Goal: Information Seeking & Learning: Learn about a topic

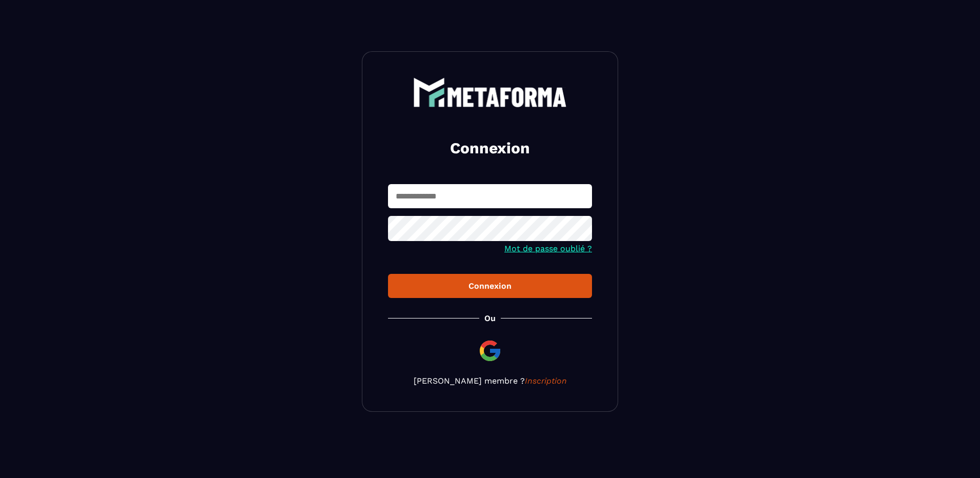
type input "**********"
click at [510, 288] on div "Connexion" at bounding box center [490, 286] width 188 height 10
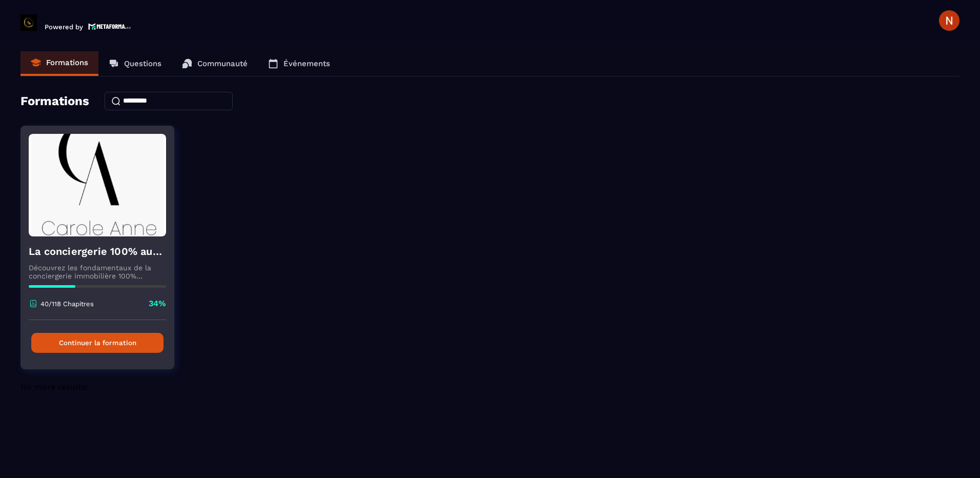
click at [125, 339] on button "Continuer la formation" at bounding box center [97, 343] width 132 height 20
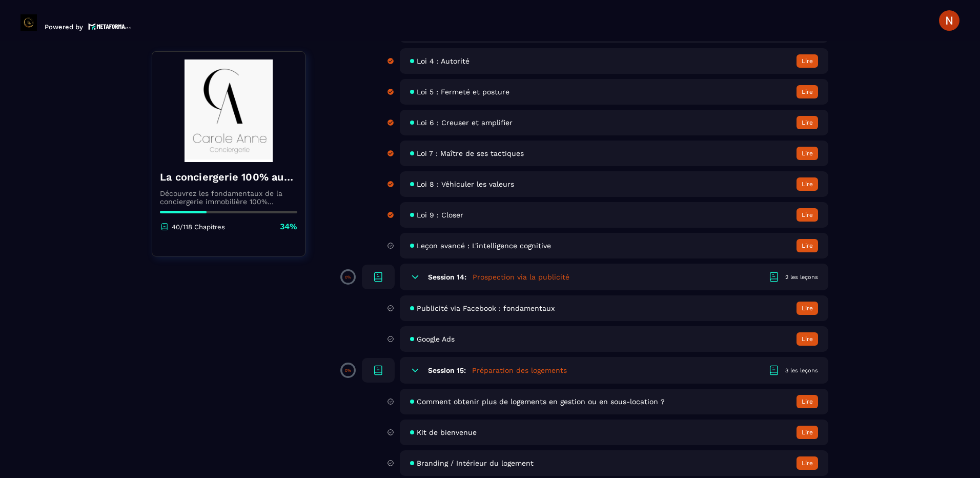
scroll to position [1538, 0]
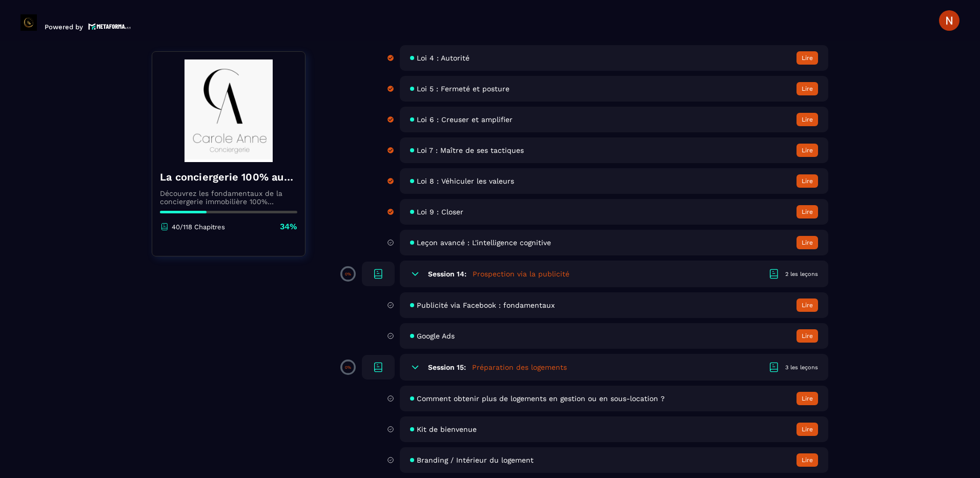
click at [505, 246] on span "Leçon avancé : L'intelligence cognitive" at bounding box center [484, 242] width 134 height 8
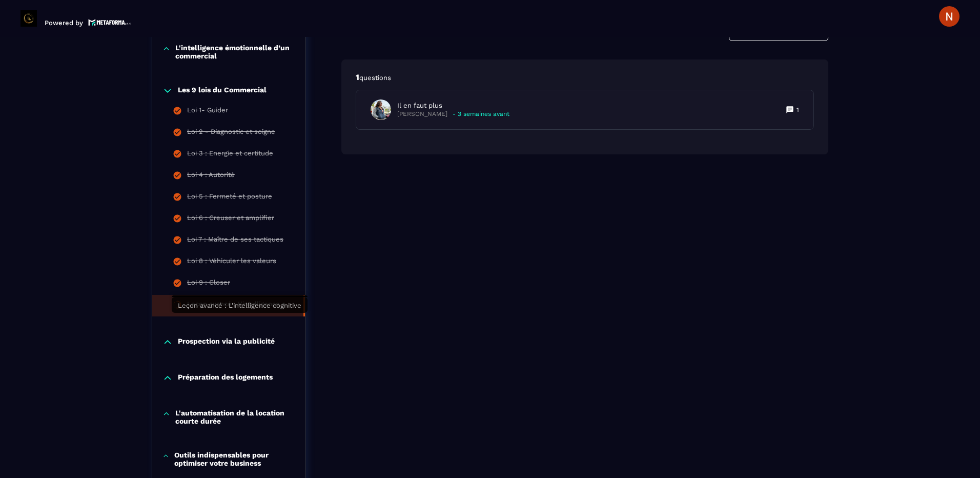
scroll to position [515, 0]
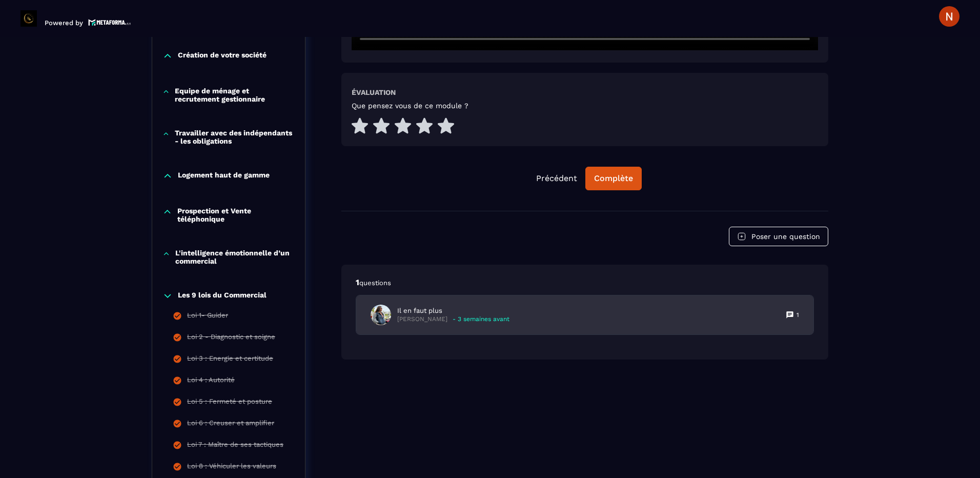
click at [428, 311] on p "Il en faut plus" at bounding box center [453, 310] width 112 height 9
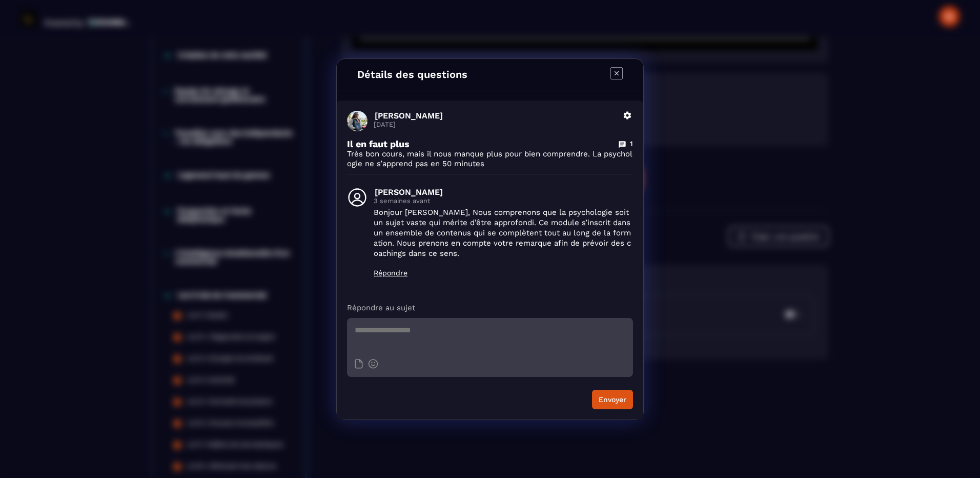
click at [619, 71] on icon "Modal window" at bounding box center [616, 73] width 12 height 12
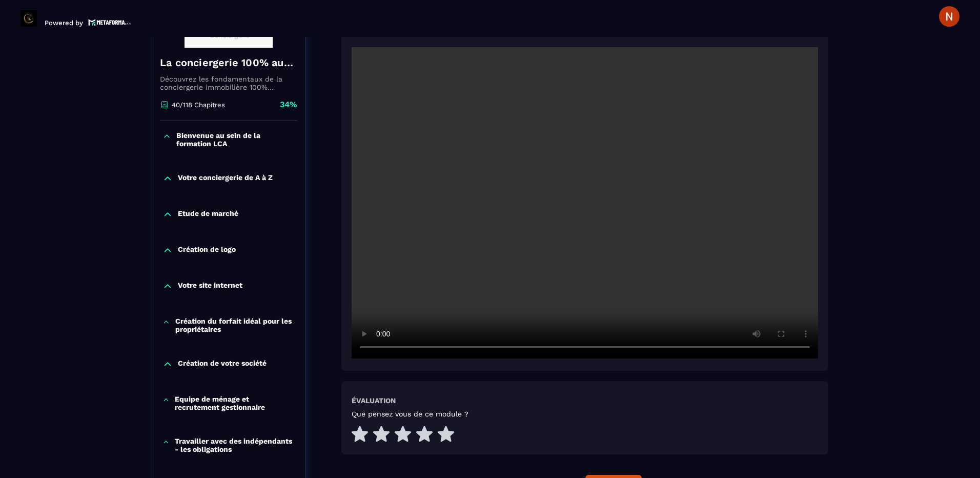
scroll to position [207, 0]
click at [424, 431] on icon at bounding box center [424, 433] width 16 height 16
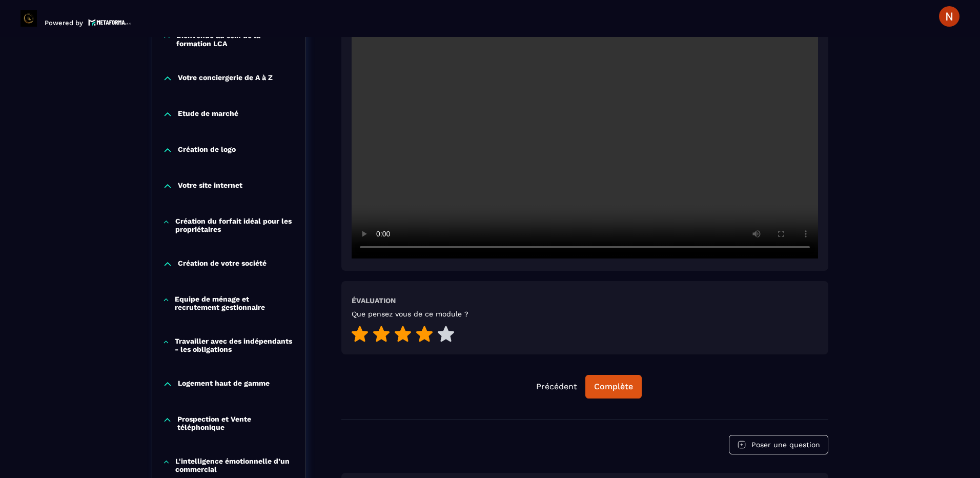
scroll to position [310, 0]
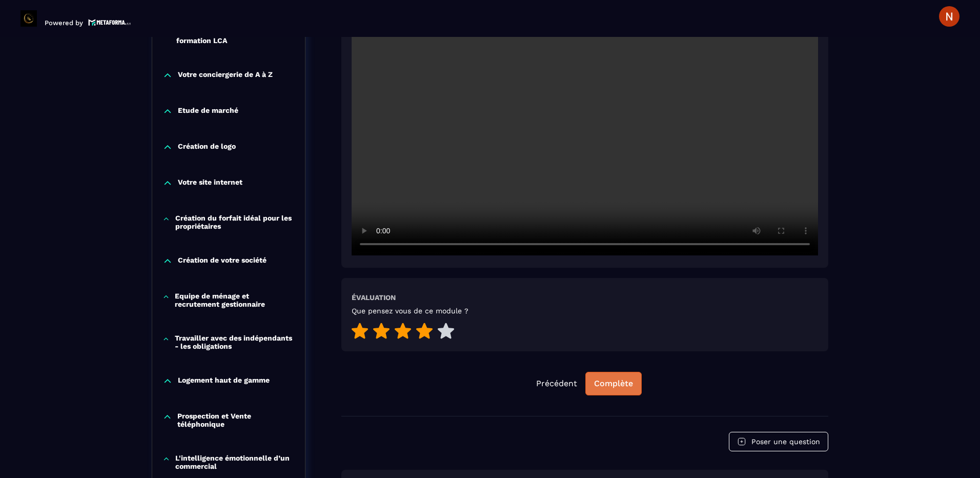
click at [620, 387] on div "Complète" at bounding box center [613, 383] width 39 height 10
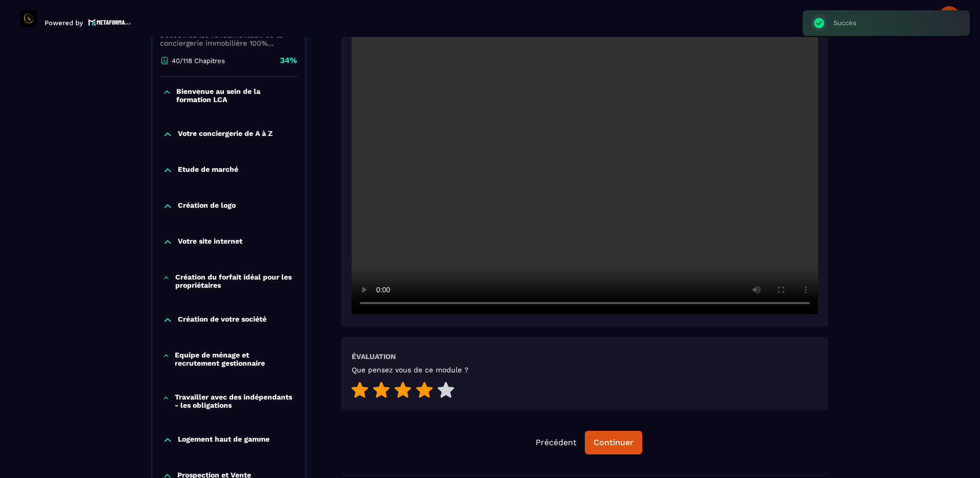
scroll to position [156, 0]
